Goal: Task Accomplishment & Management: Use online tool/utility

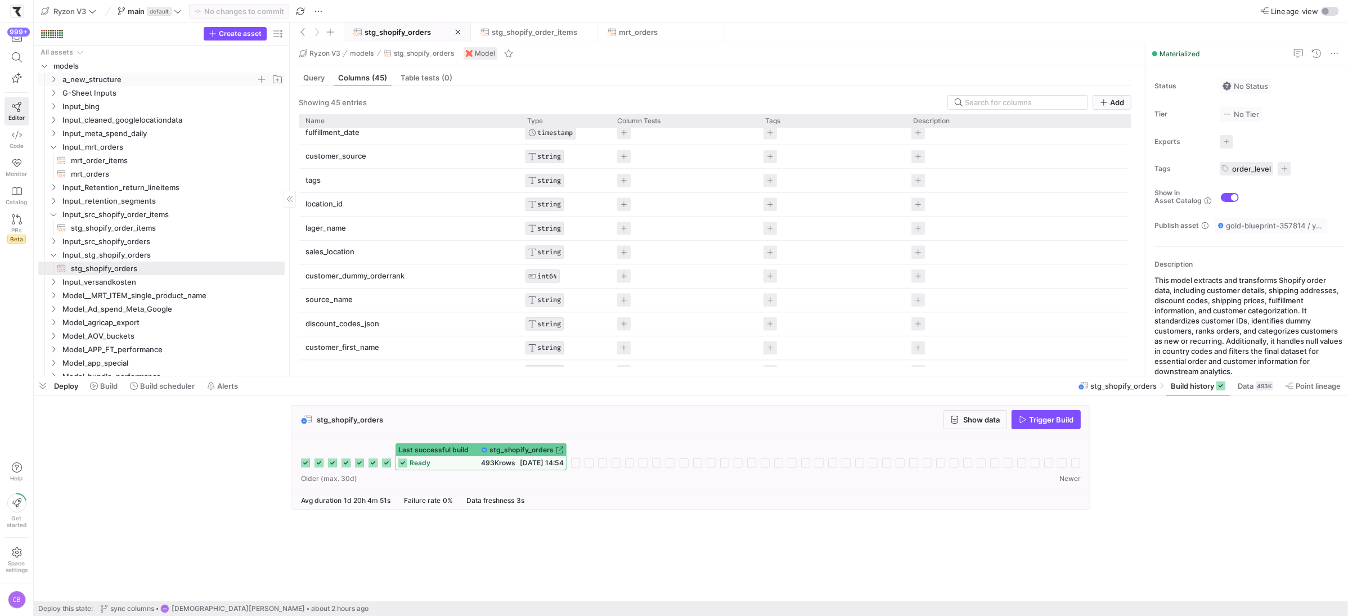
click at [59, 81] on span "a_new_structure" at bounding box center [166, 79] width 236 height 12
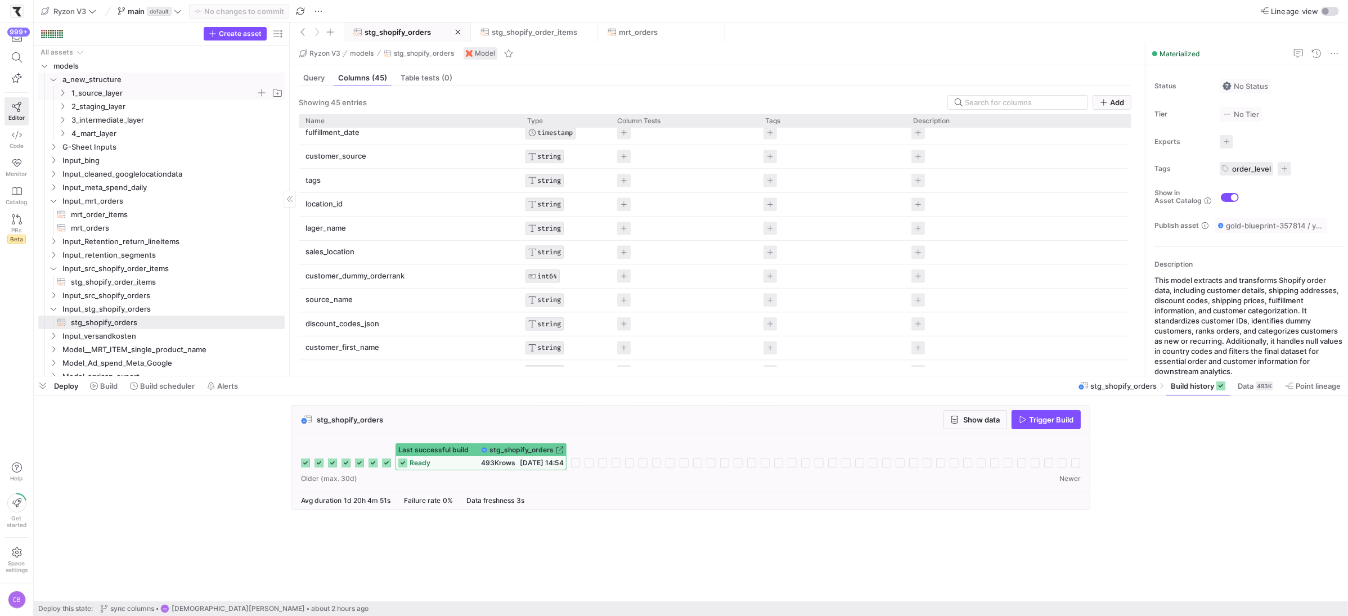
click at [109, 94] on span "1_source_layer" at bounding box center [163, 93] width 184 height 13
click at [127, 160] on span "Shopify" at bounding box center [167, 160] width 175 height 13
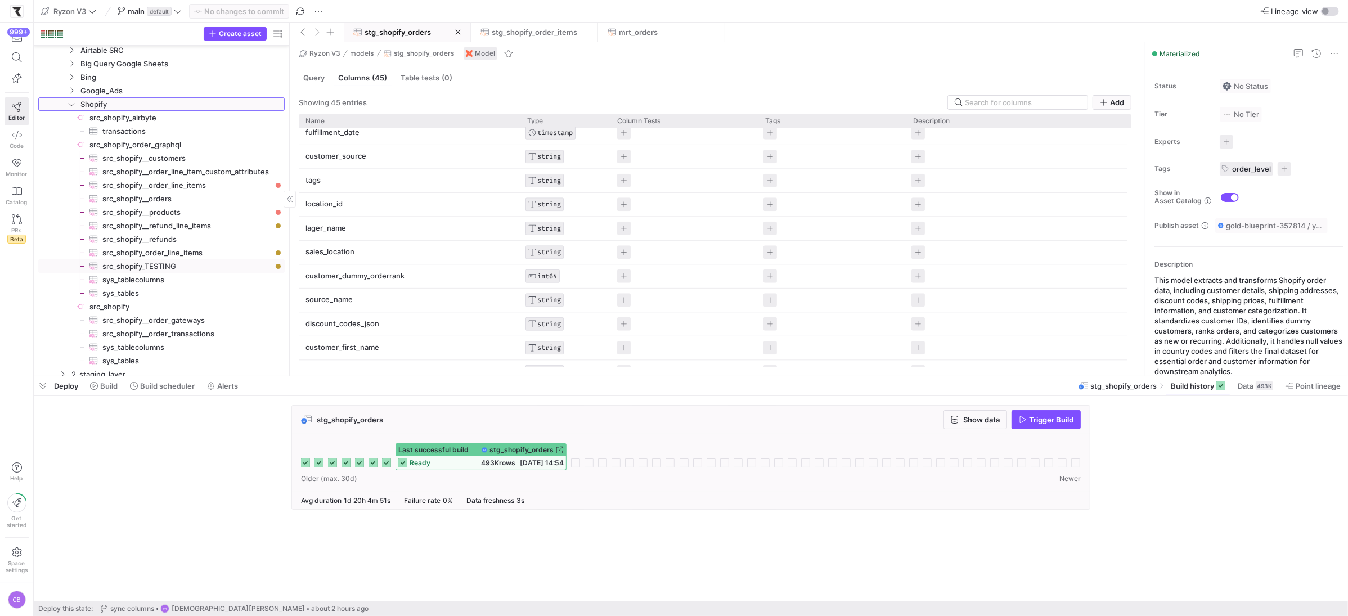
scroll to position [65, 0]
click at [216, 192] on span "src_shopify__orders​​​​​​​​​" at bounding box center [186, 189] width 169 height 13
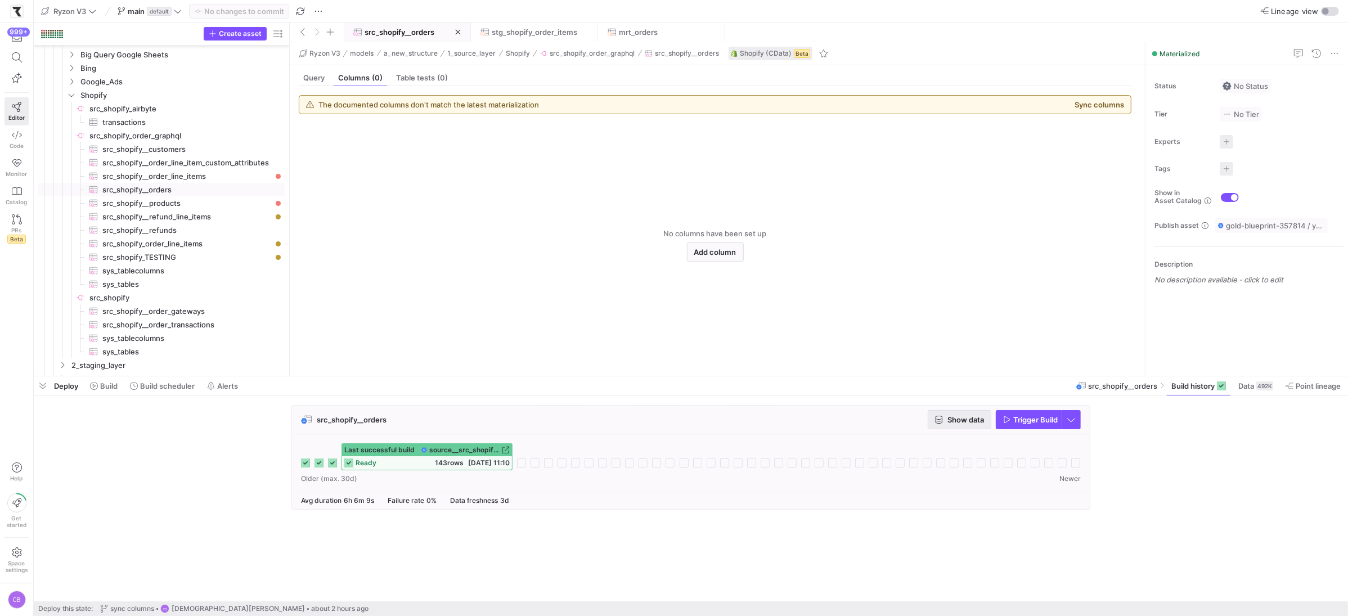
click at [947, 427] on span "button" at bounding box center [959, 420] width 62 height 18
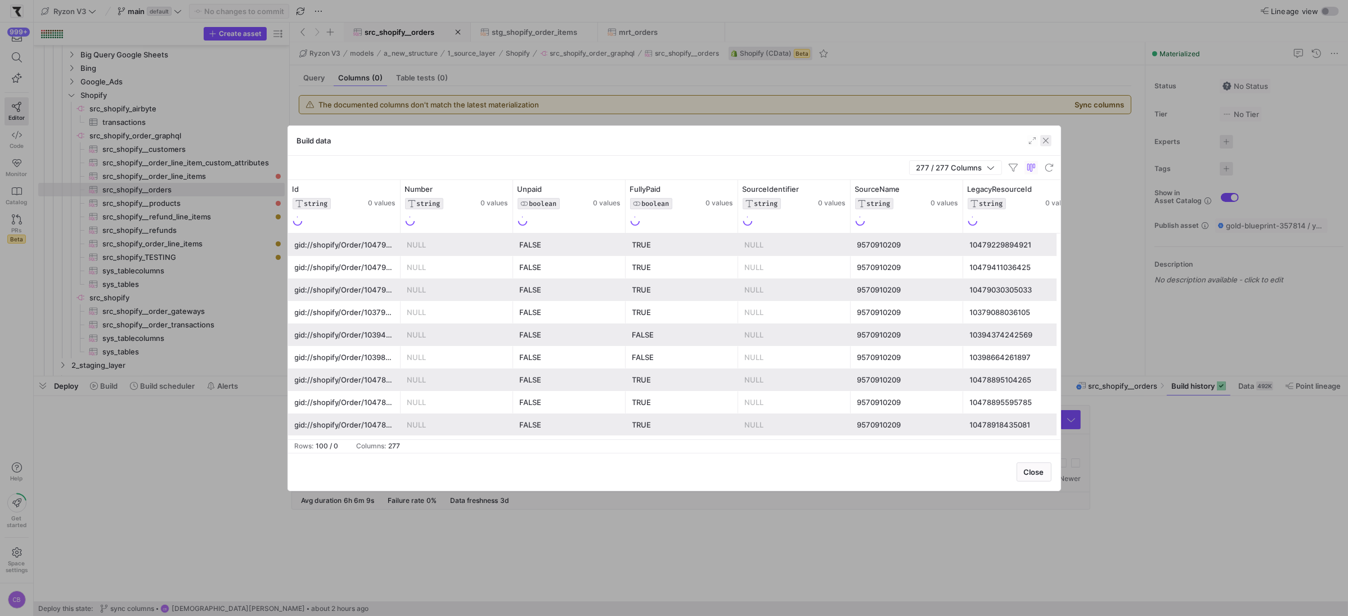
click at [1047, 142] on span "button" at bounding box center [1045, 140] width 11 height 11
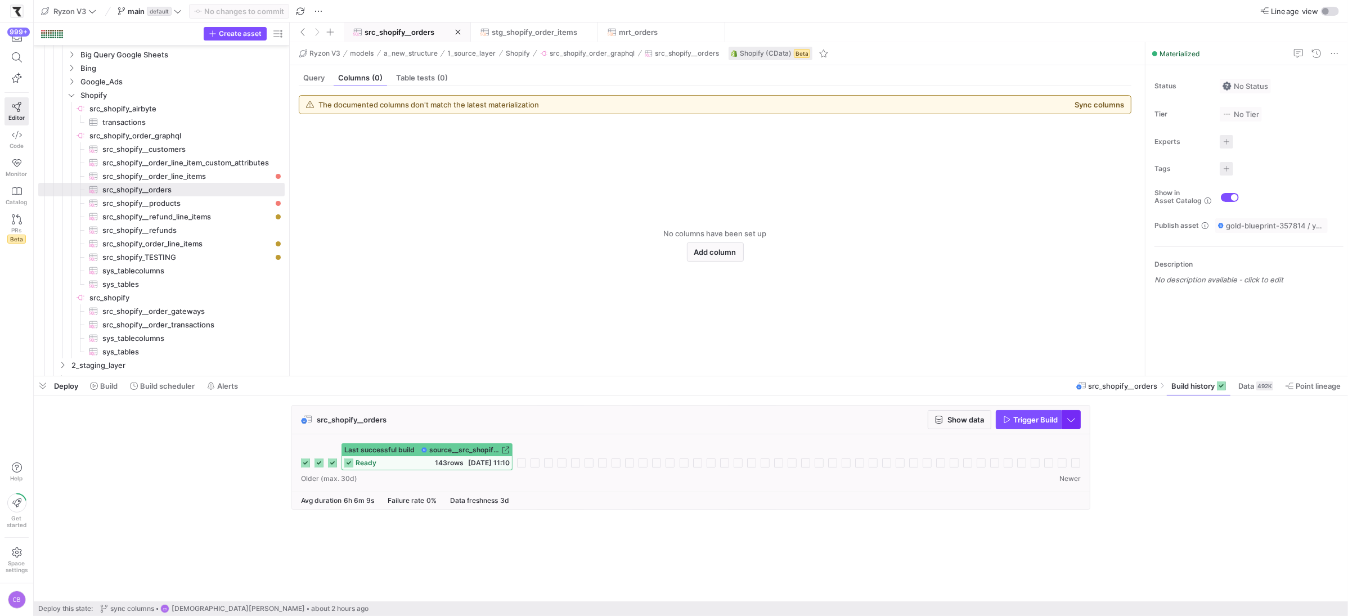
click at [1074, 420] on span "button" at bounding box center [1071, 420] width 18 height 18
click at [1038, 423] on div at bounding box center [674, 308] width 1348 height 616
click at [1038, 423] on span "Trigger Build" at bounding box center [1035, 419] width 44 height 9
click at [204, 222] on span "src_shopify__refund_line_items​​​​​​​​​" at bounding box center [186, 216] width 169 height 13
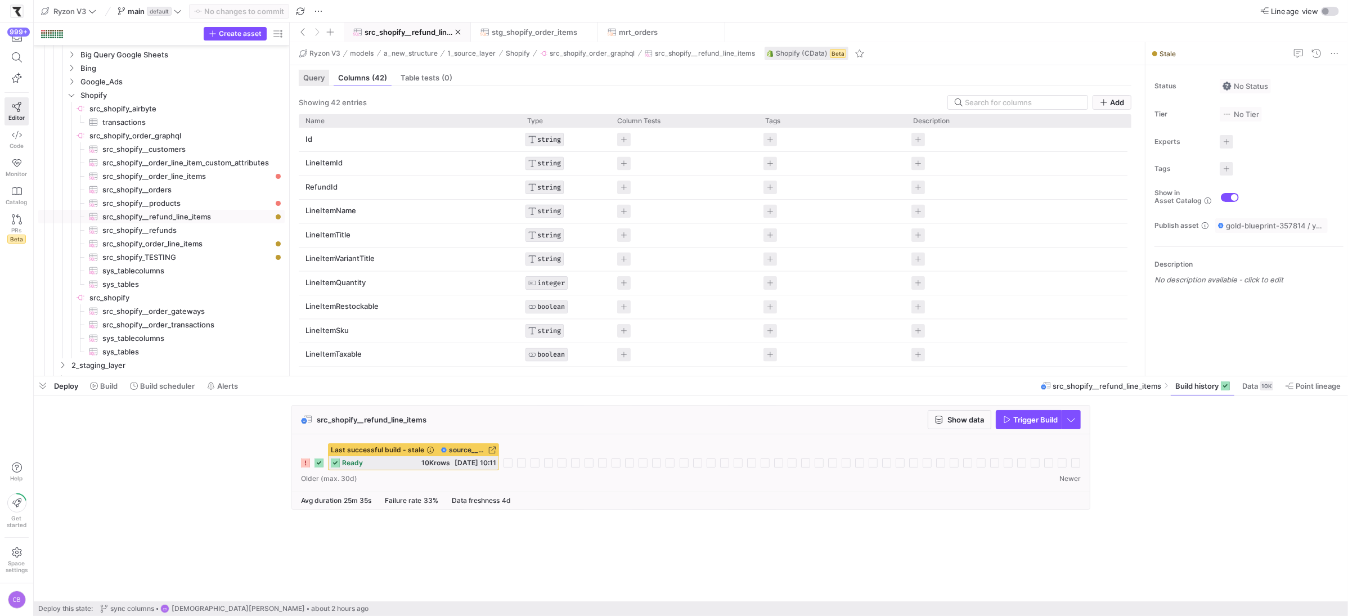
click at [322, 77] on span "Query" at bounding box center [313, 77] width 21 height 7
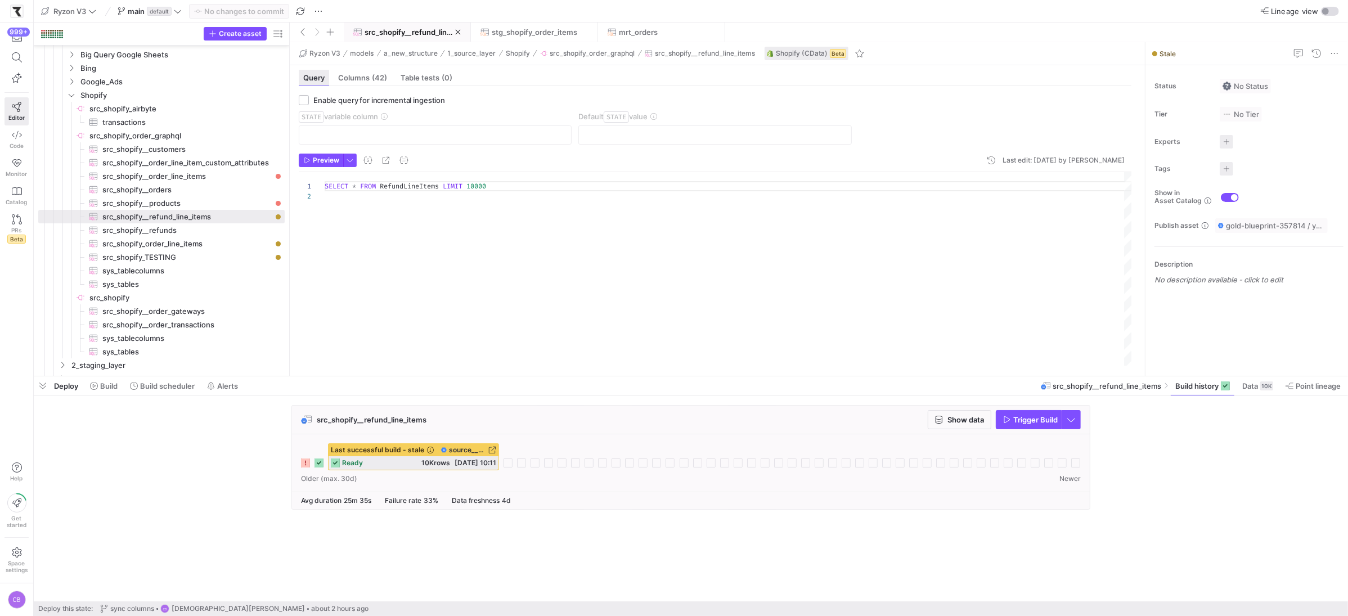
scroll to position [10, 0]
click at [228, 229] on span "src_shopify__refunds​​​​​​​​​" at bounding box center [186, 230] width 169 height 13
checkbox input "true"
type input "UpdatedAt"
type input "[DATE]"
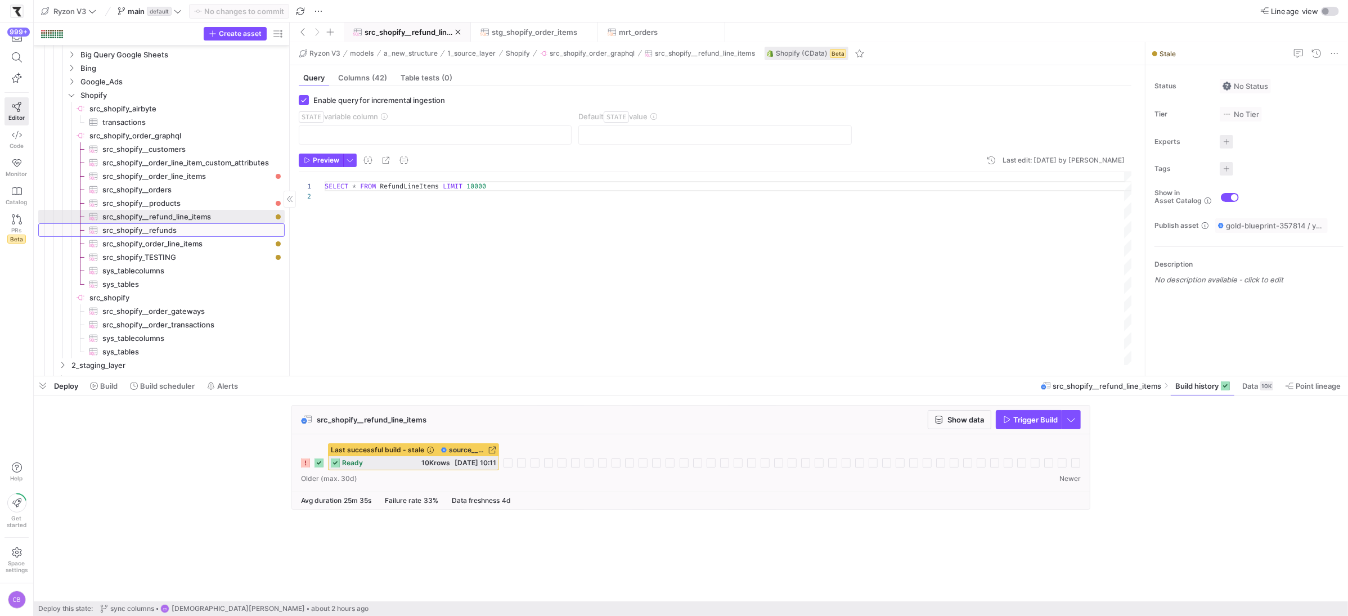
type textarea "SELECT * FROM Refunds WHERE UpdatedAt >= '{{ var('STATE') }}'"
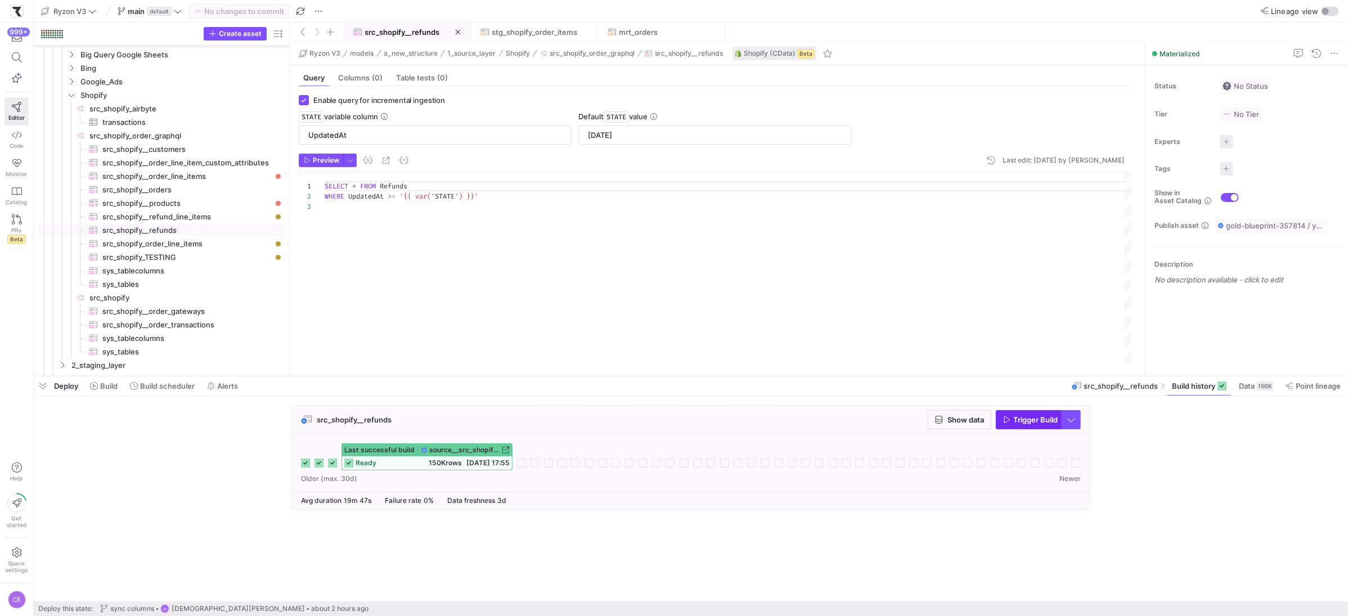
click at [998, 418] on span "button" at bounding box center [1028, 420] width 65 height 18
click at [172, 242] on span "src_shopify_order_line_items​​​​​​​​​" at bounding box center [186, 243] width 169 height 13
type input "OrderUpdatedAt"
type input "[DATE]"
type textarea "SELECT * FROM OrderLineItems WHERE OrderUpdatedAt >= '{{ var('STATE') }}'"
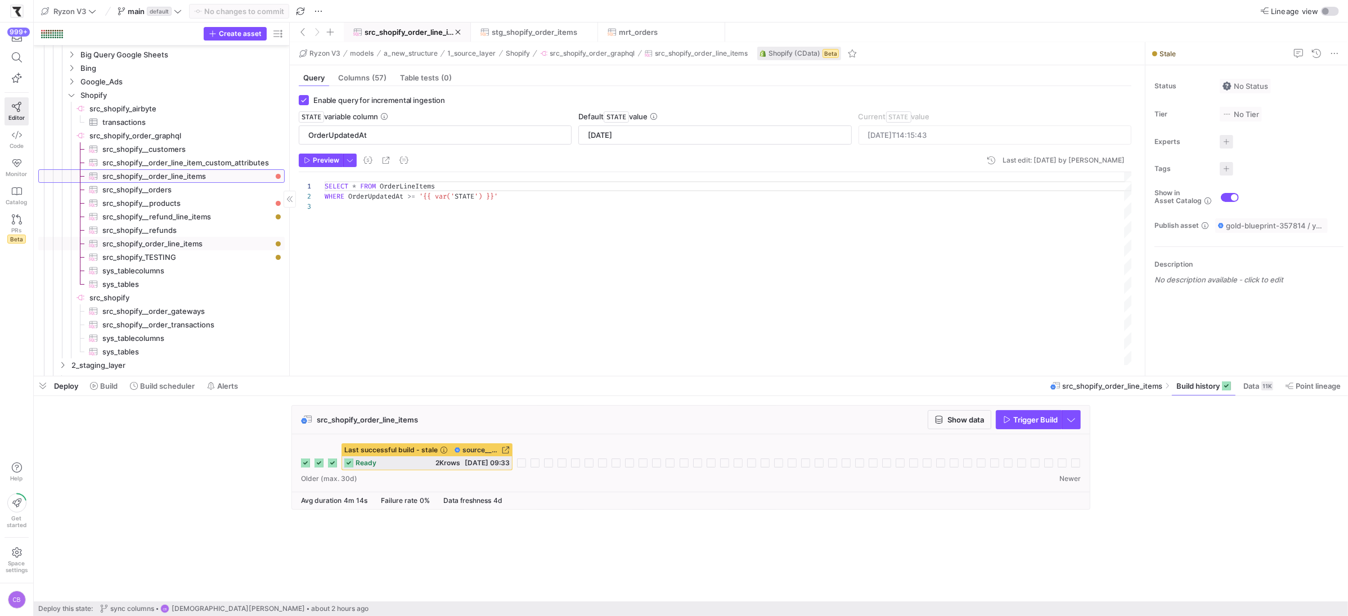
click at [166, 178] on span "src_shopify__order_line_items​​​​​​​​​" at bounding box center [186, 176] width 169 height 13
type input "[DATE]"
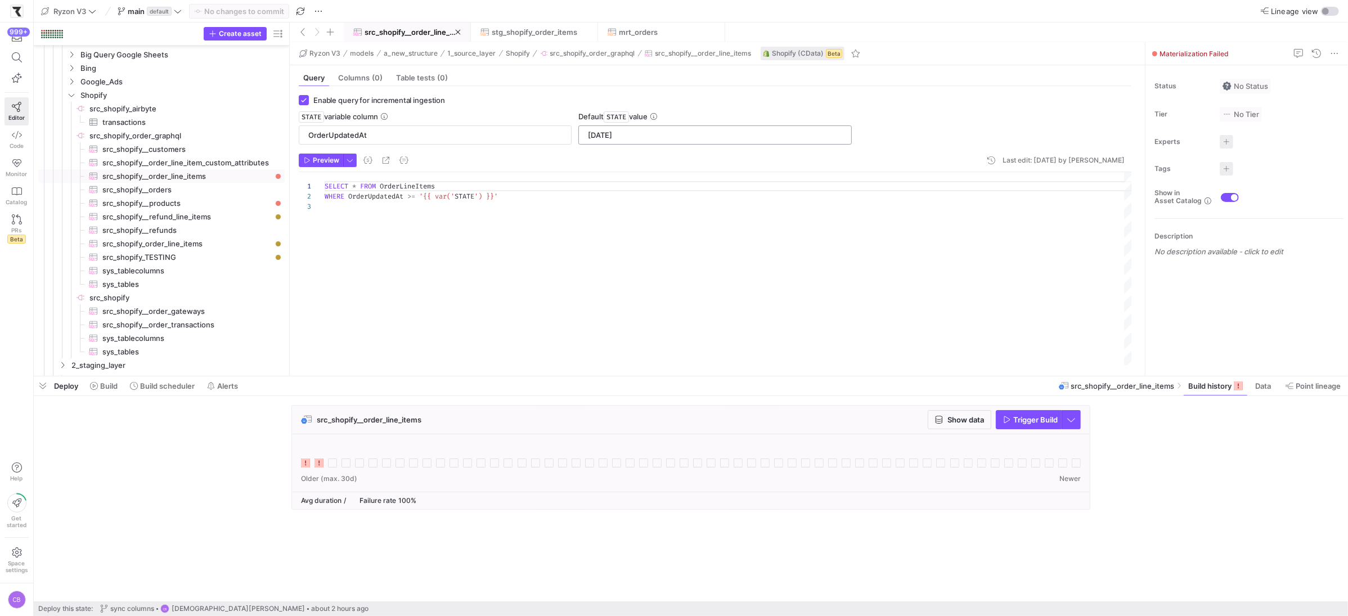
click at [653, 139] on input "[DATE]" at bounding box center [715, 134] width 254 height 9
drag, startPoint x: 653, startPoint y: 139, endPoint x: 585, endPoint y: 133, distance: 67.8
click at [585, 133] on div "[DATE]" at bounding box center [714, 135] width 258 height 18
type input "0"
click at [647, 267] on div "SELECT * FROM OrderLineItems WHERE OrderUpdatedAt >= '{{ var(' STATE ') }}'" at bounding box center [728, 268] width 807 height 193
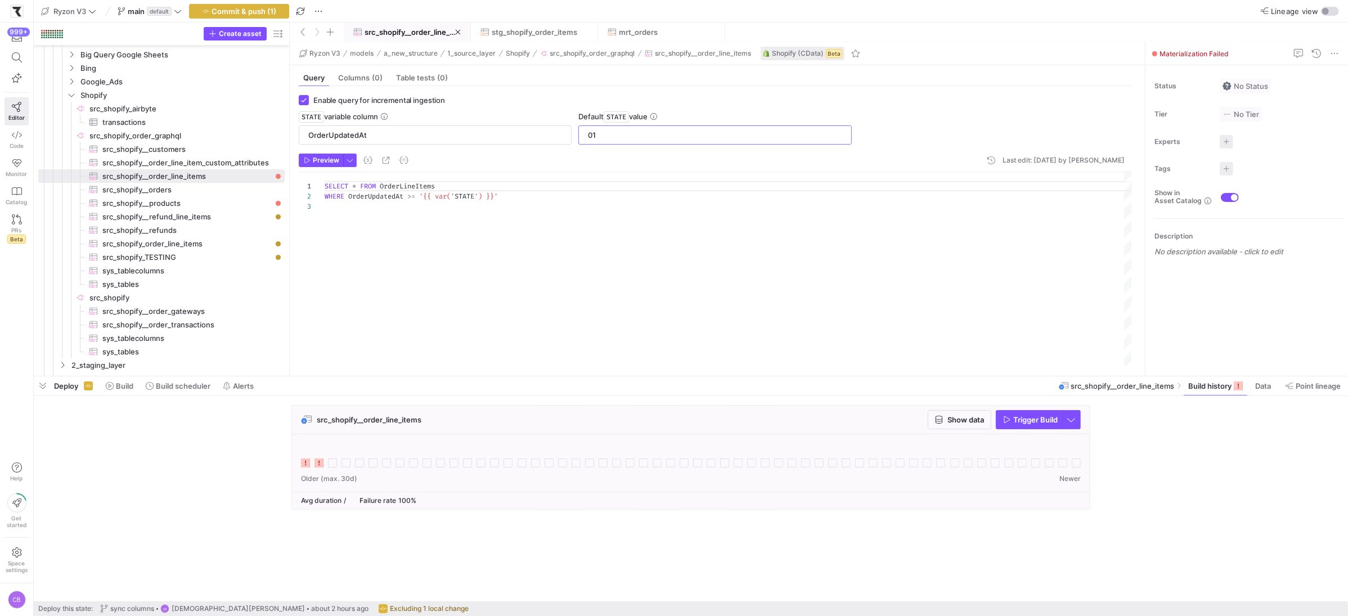
scroll to position [20, 0]
click at [656, 138] on input "01" at bounding box center [715, 134] width 254 height 9
click at [656, 138] on input "[DATE]" at bounding box center [715, 134] width 254 height 9
click at [606, 138] on input "[DATE]" at bounding box center [715, 134] width 254 height 9
type input "[DATE]"
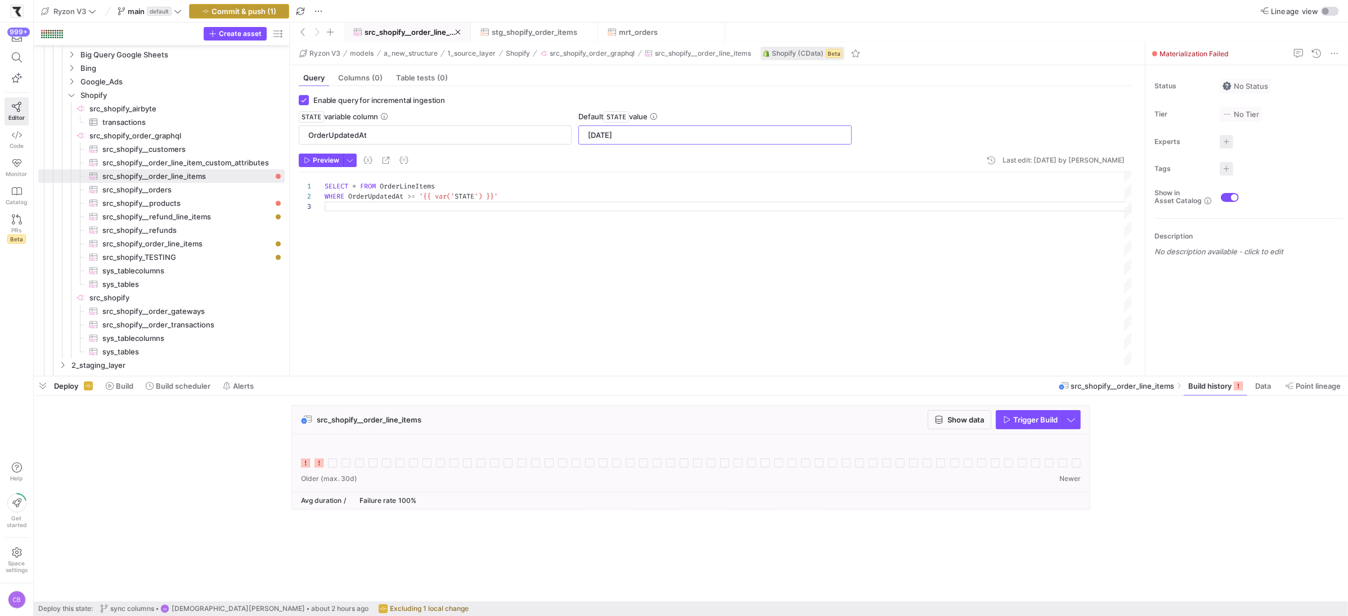
click at [201, 13] on span "button" at bounding box center [239, 10] width 99 height 13
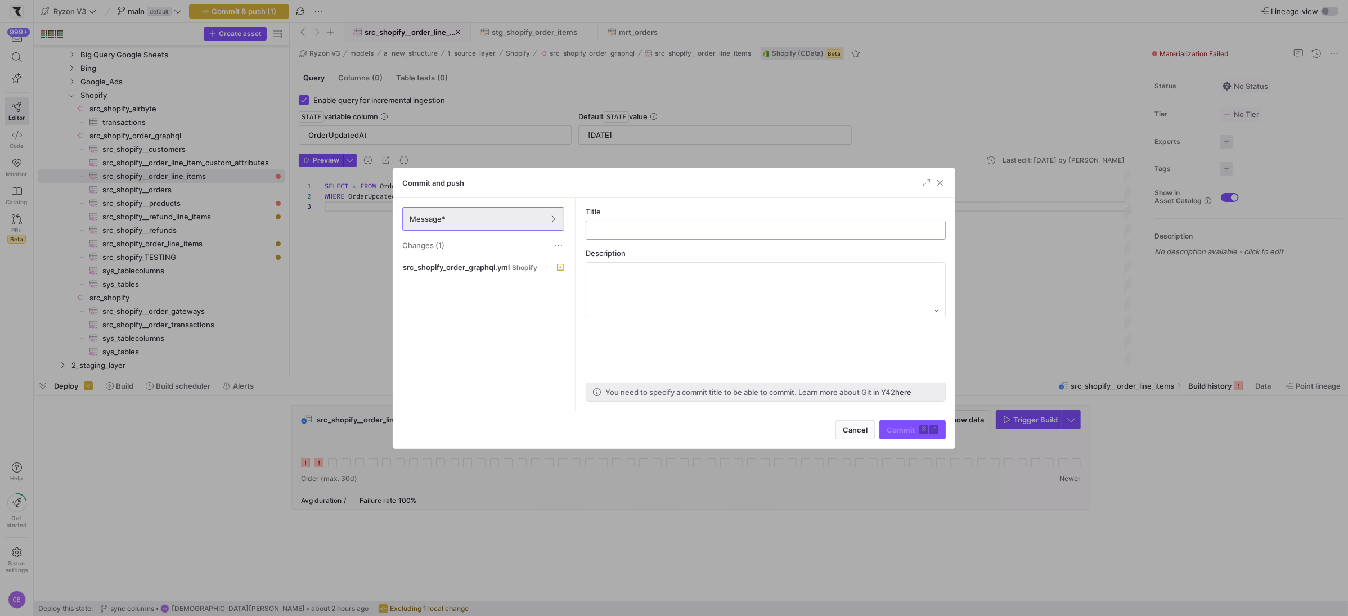
click at [619, 229] on input "text" at bounding box center [765, 230] width 341 height 9
type input "testing"
click at [890, 434] on span "submit" at bounding box center [912, 430] width 65 height 18
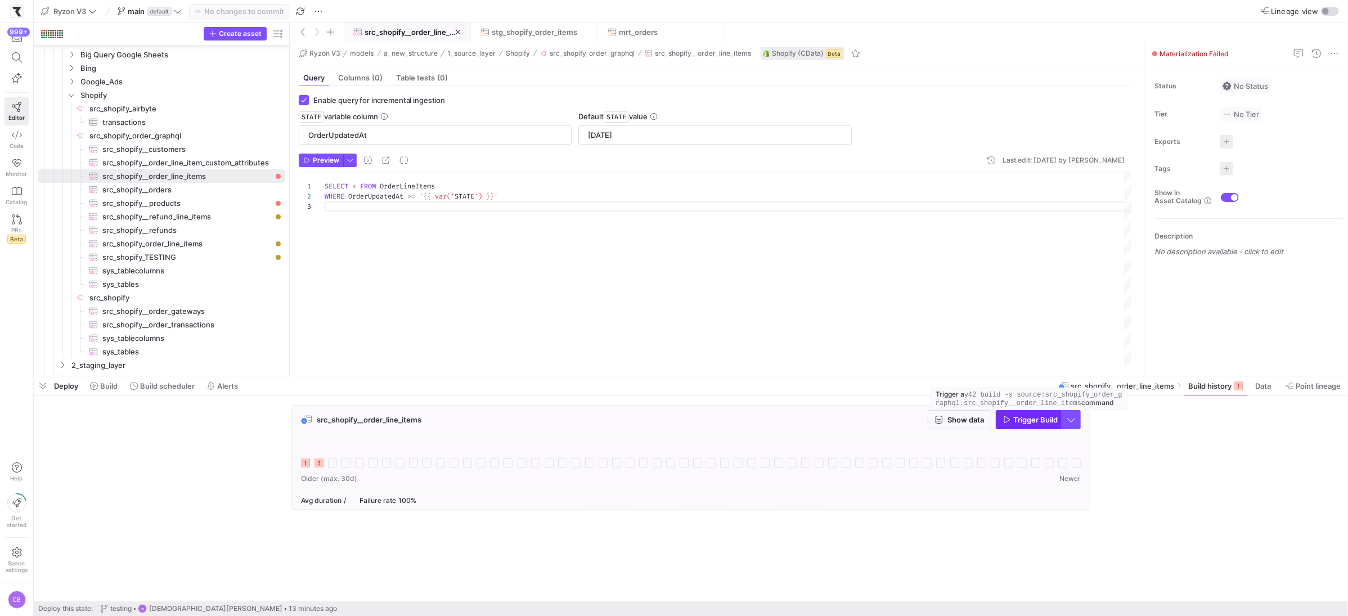
click at [1005, 420] on icon "button" at bounding box center [1007, 420] width 8 height 8
click at [214, 187] on span "src_shopify__orders​​​​​​​​​" at bounding box center [186, 189] width 169 height 13
type input "UpdatedAt"
type input "[DATE]"
type textarea "SELECT * FROM Orders WHERE UpdatedAt >= '{{ var('STATE') }}'"
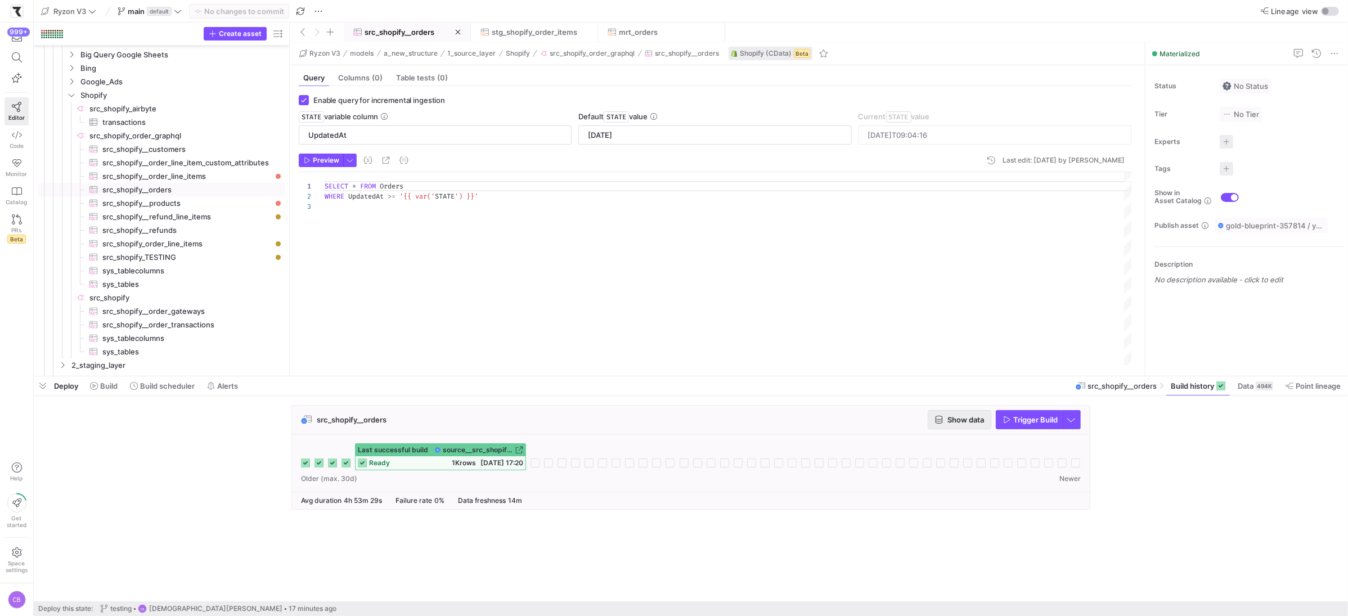
click at [947, 420] on span "Show data" at bounding box center [965, 419] width 37 height 9
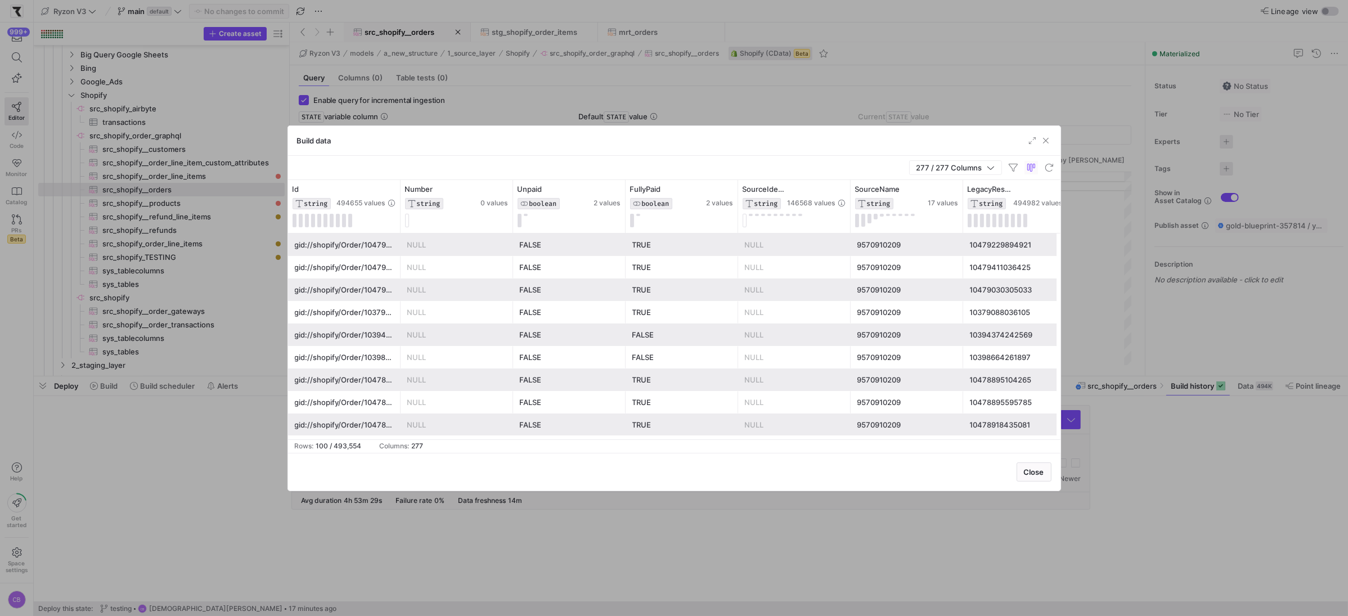
click at [293, 490] on div at bounding box center [674, 308] width 1348 height 616
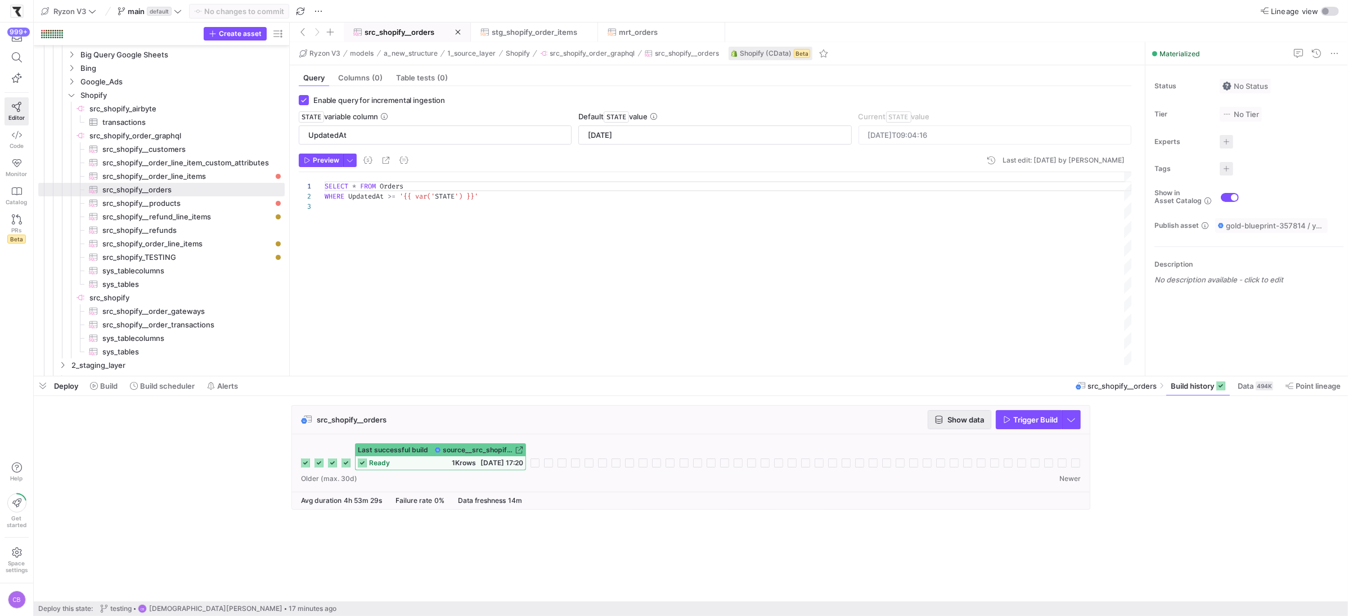
click at [985, 415] on span "button" at bounding box center [959, 420] width 62 height 18
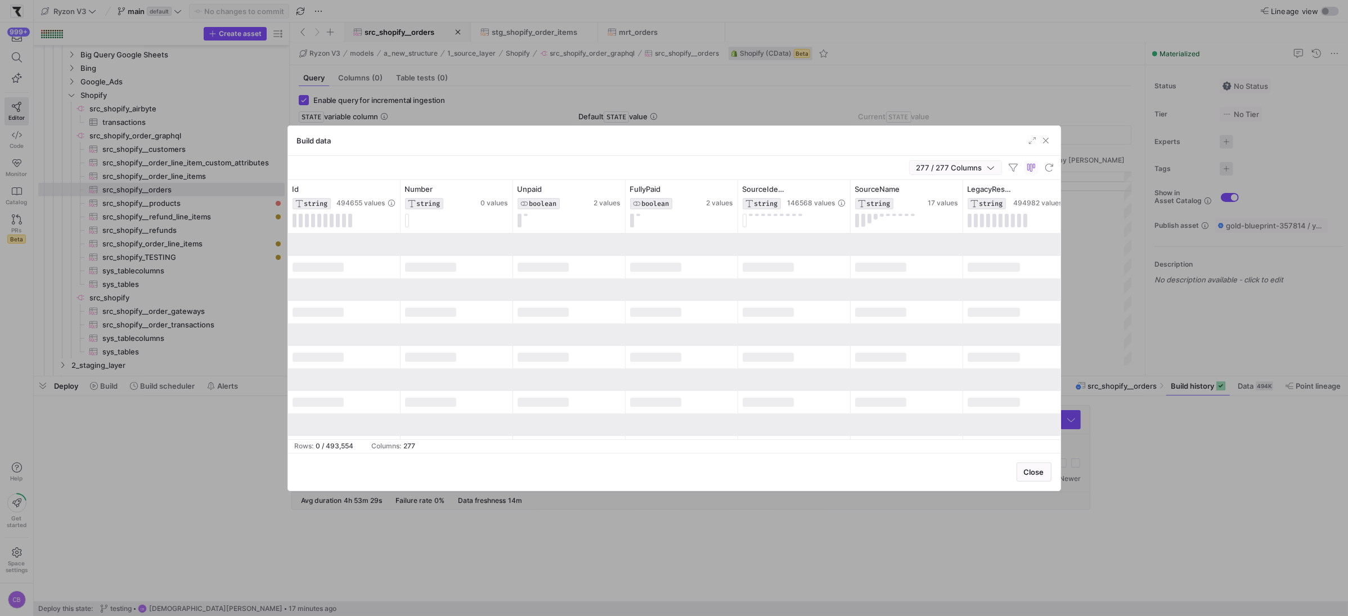
click at [995, 171] on span "button" at bounding box center [955, 167] width 92 height 13
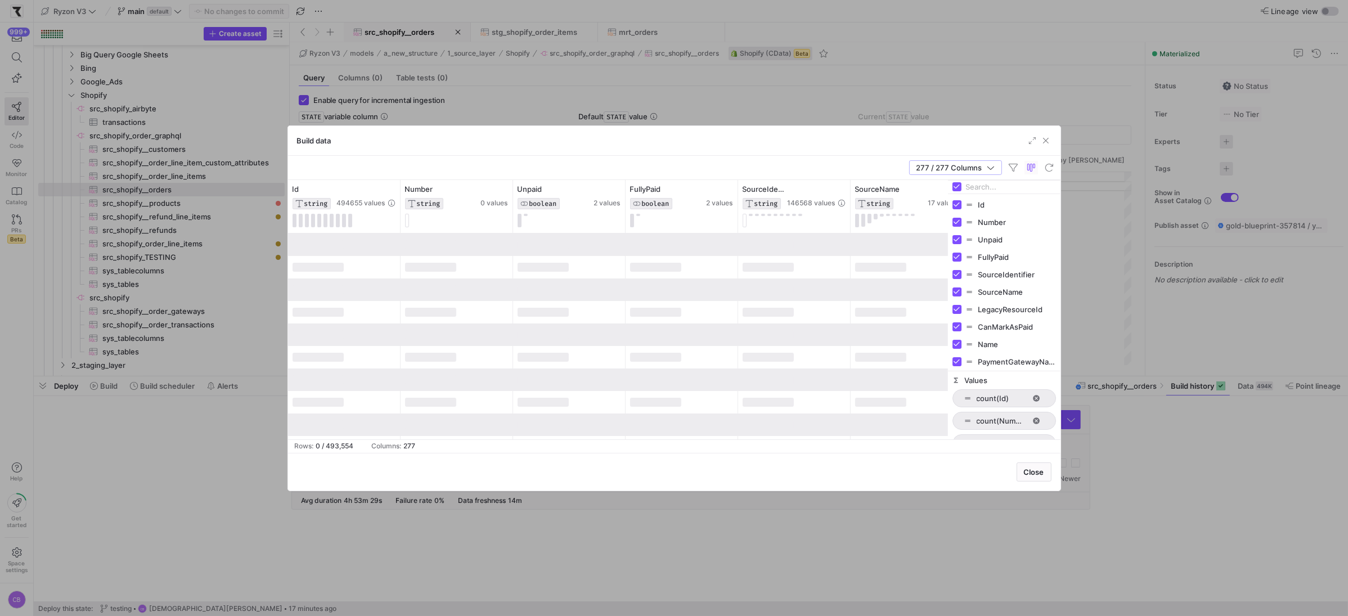
click at [975, 155] on div "Build data" at bounding box center [674, 141] width 772 height 30
click at [1045, 139] on span "button" at bounding box center [1045, 140] width 11 height 11
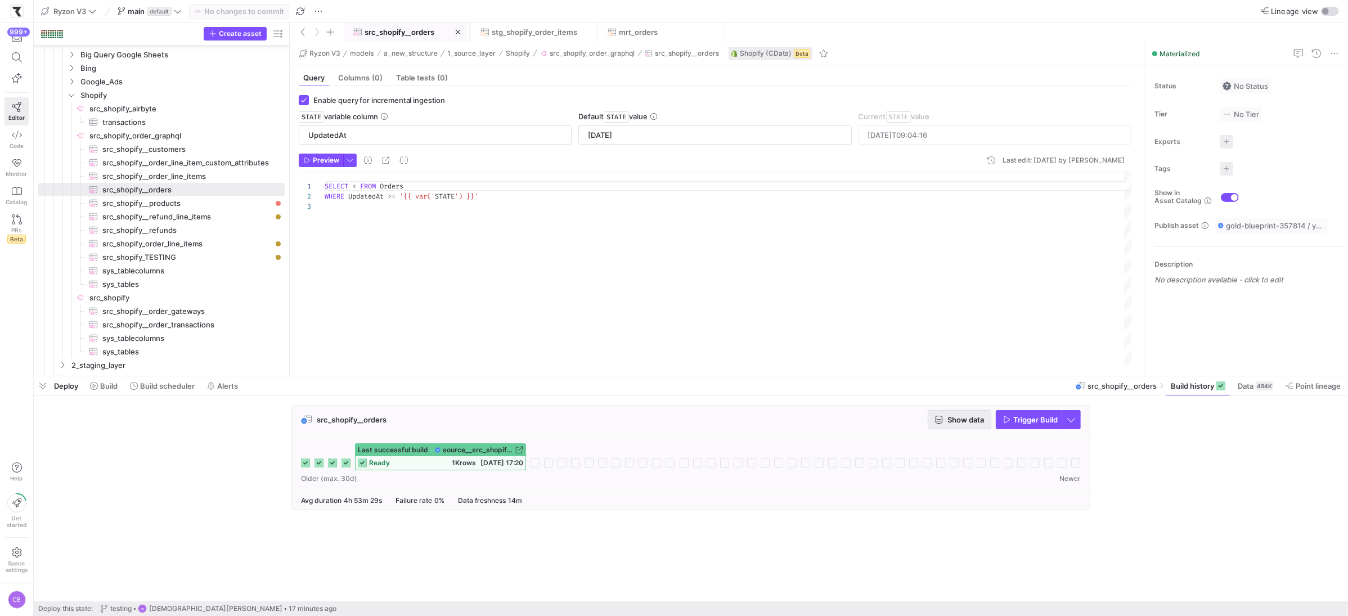
click at [981, 419] on span "Show data" at bounding box center [965, 419] width 37 height 9
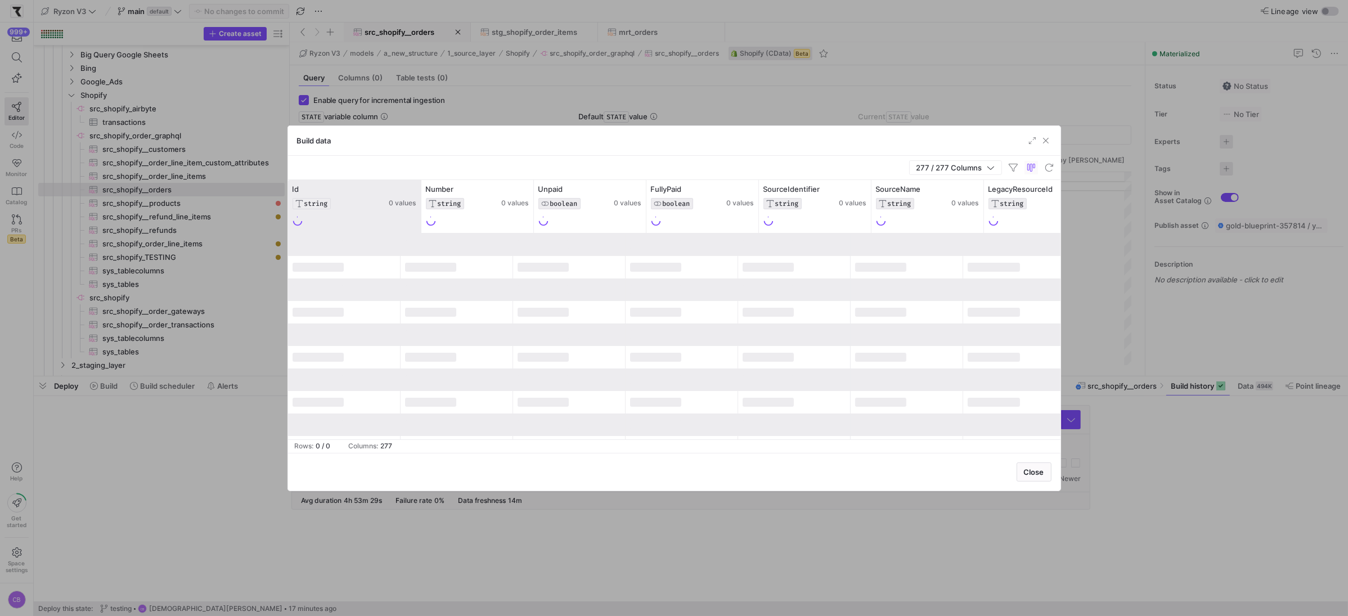
drag, startPoint x: 398, startPoint y: 214, endPoint x: 422, endPoint y: 214, distance: 23.6
click at [422, 214] on div at bounding box center [420, 206] width 4 height 53
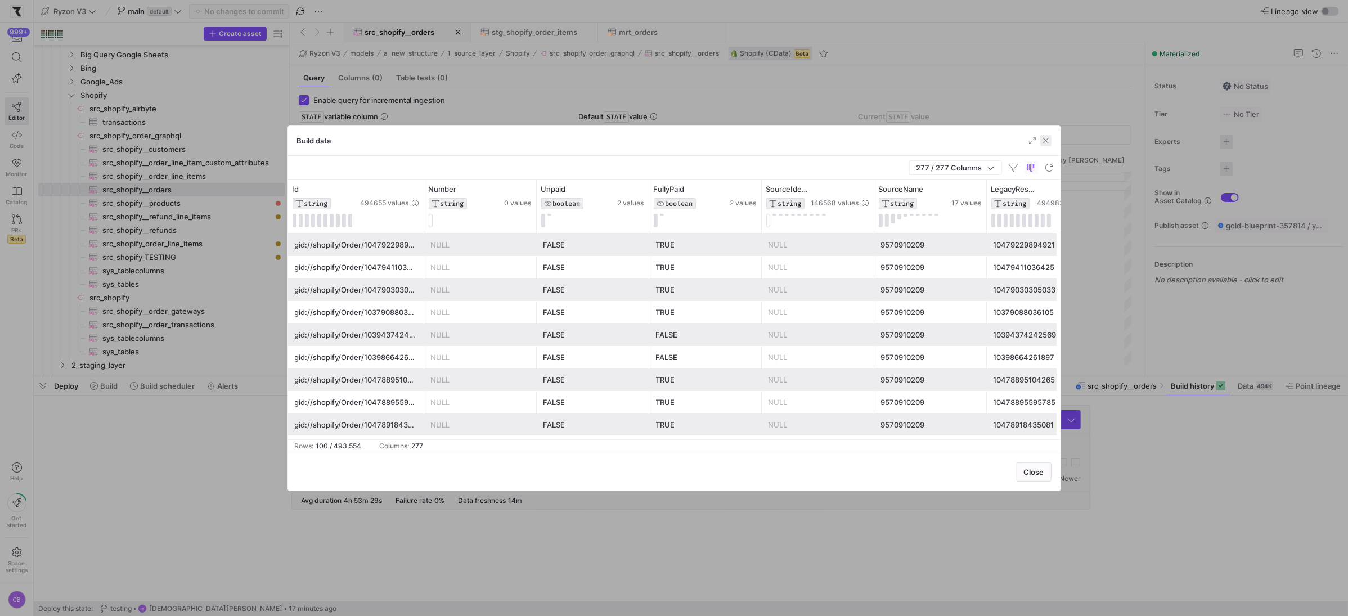
click at [1044, 141] on span "button" at bounding box center [1045, 140] width 11 height 11
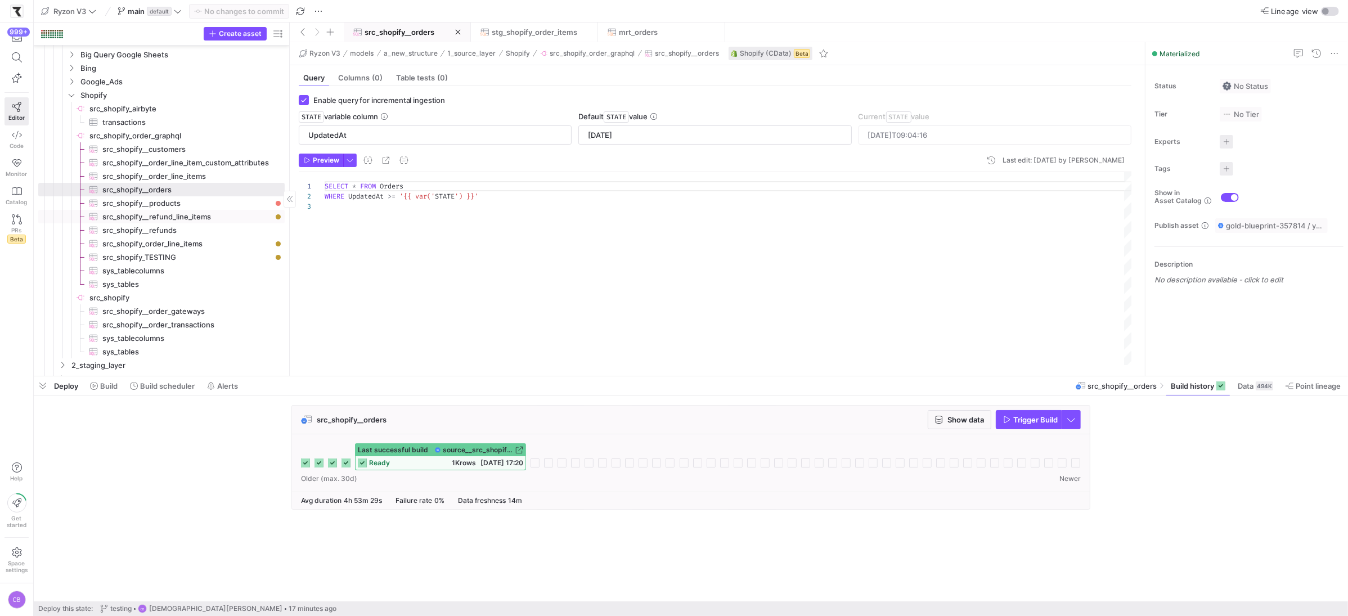
click at [203, 216] on span "src_shopify__refund_line_items​​​​​​​​​" at bounding box center [186, 216] width 169 height 13
checkbox input "false"
type textarea "SELECT * FROM RefundLineItems LIMIT 10000"
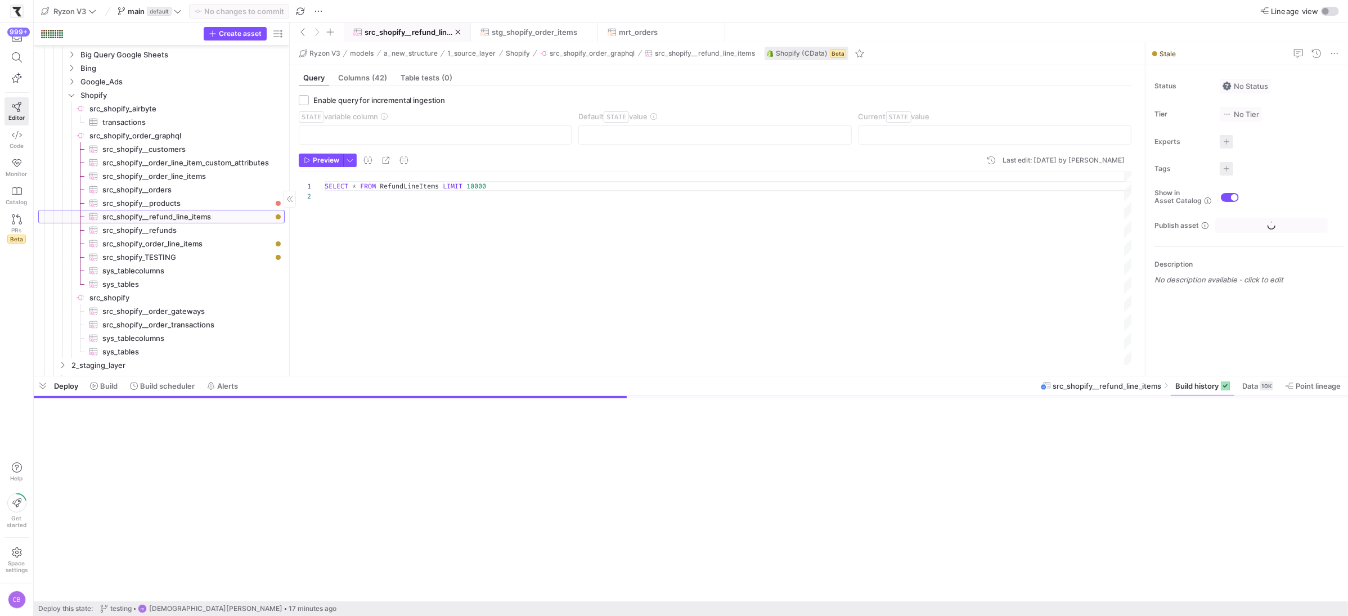
scroll to position [10, 0]
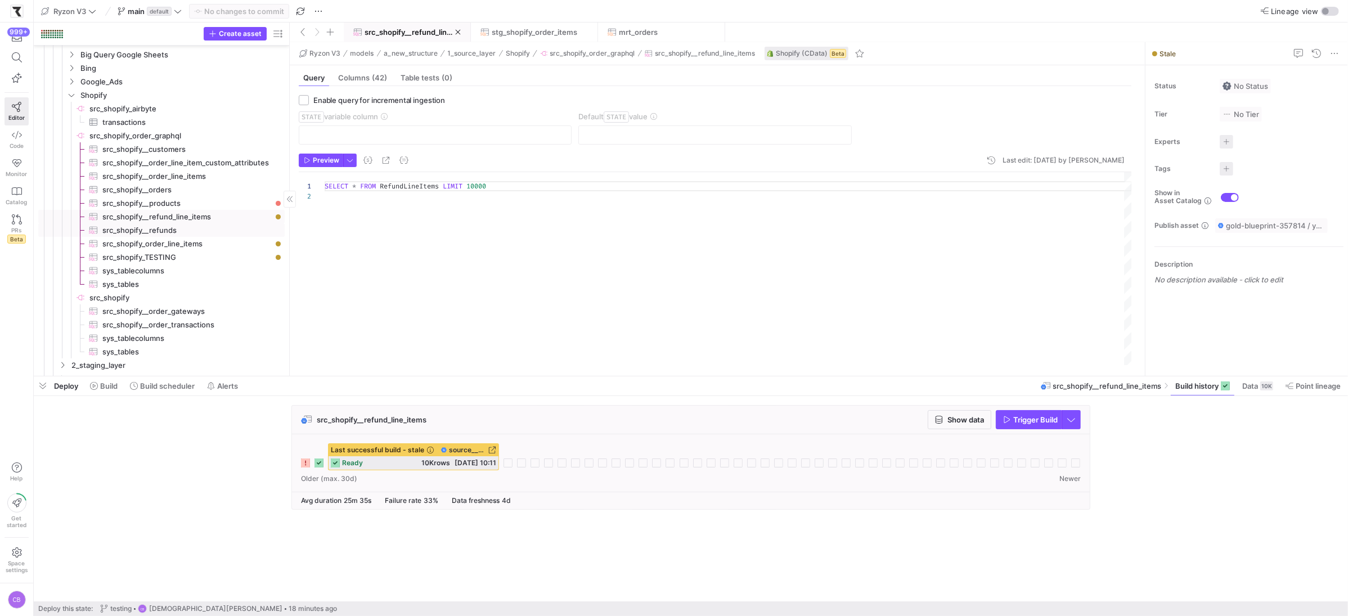
click at [206, 233] on span "src_shopify__refunds​​​​​​​​​" at bounding box center [186, 230] width 169 height 13
checkbox input "true"
type input "UpdatedAt"
type input "[DATE]"
type textarea "SELECT * FROM Refunds WHERE UpdatedAt >= '{{ var('STATE') }}'"
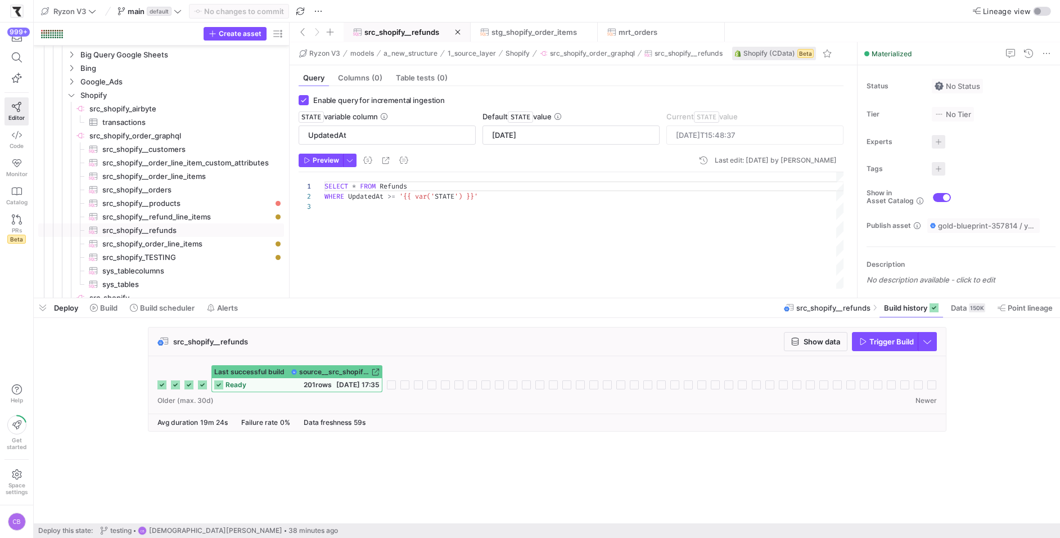
scroll to position [20, 0]
